Goal: Task Accomplishment & Management: Manage account settings

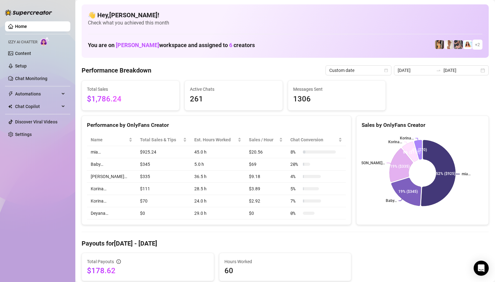
scroll to position [5, 0]
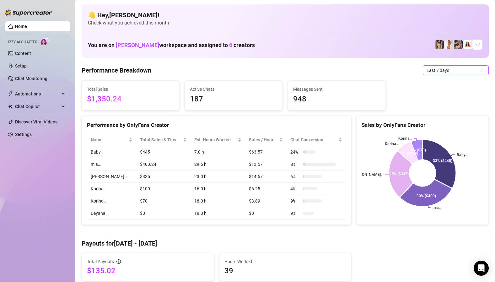
click at [471, 70] on span "Last 7 days" at bounding box center [455, 70] width 58 height 9
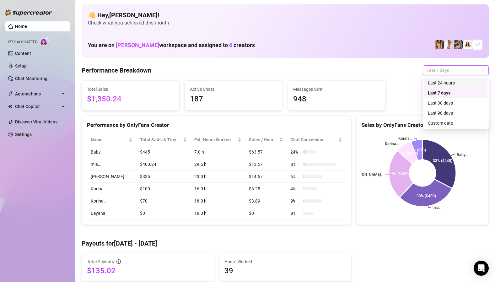
click at [483, 69] on icon "calendar" at bounding box center [483, 70] width 4 height 4
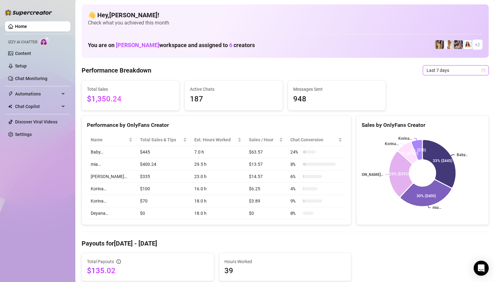
click at [486, 67] on div "Last 7 days" at bounding box center [455, 70] width 66 height 10
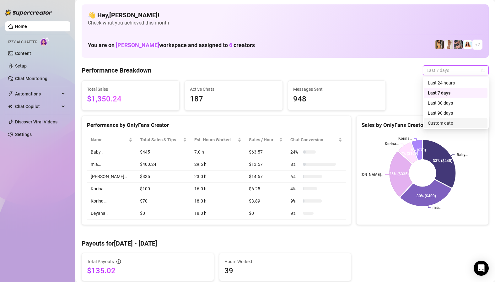
click at [444, 122] on div "Custom date" at bounding box center [455, 122] width 56 height 7
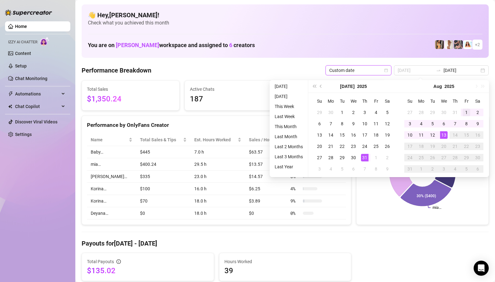
type input "[DATE]"
click at [464, 113] on div "1" at bounding box center [466, 113] width 8 height 8
type input "[DATE]"
click at [443, 134] on div "13" at bounding box center [444, 135] width 8 height 8
type input "[DATE]"
